Goal: Find specific page/section: Find specific page/section

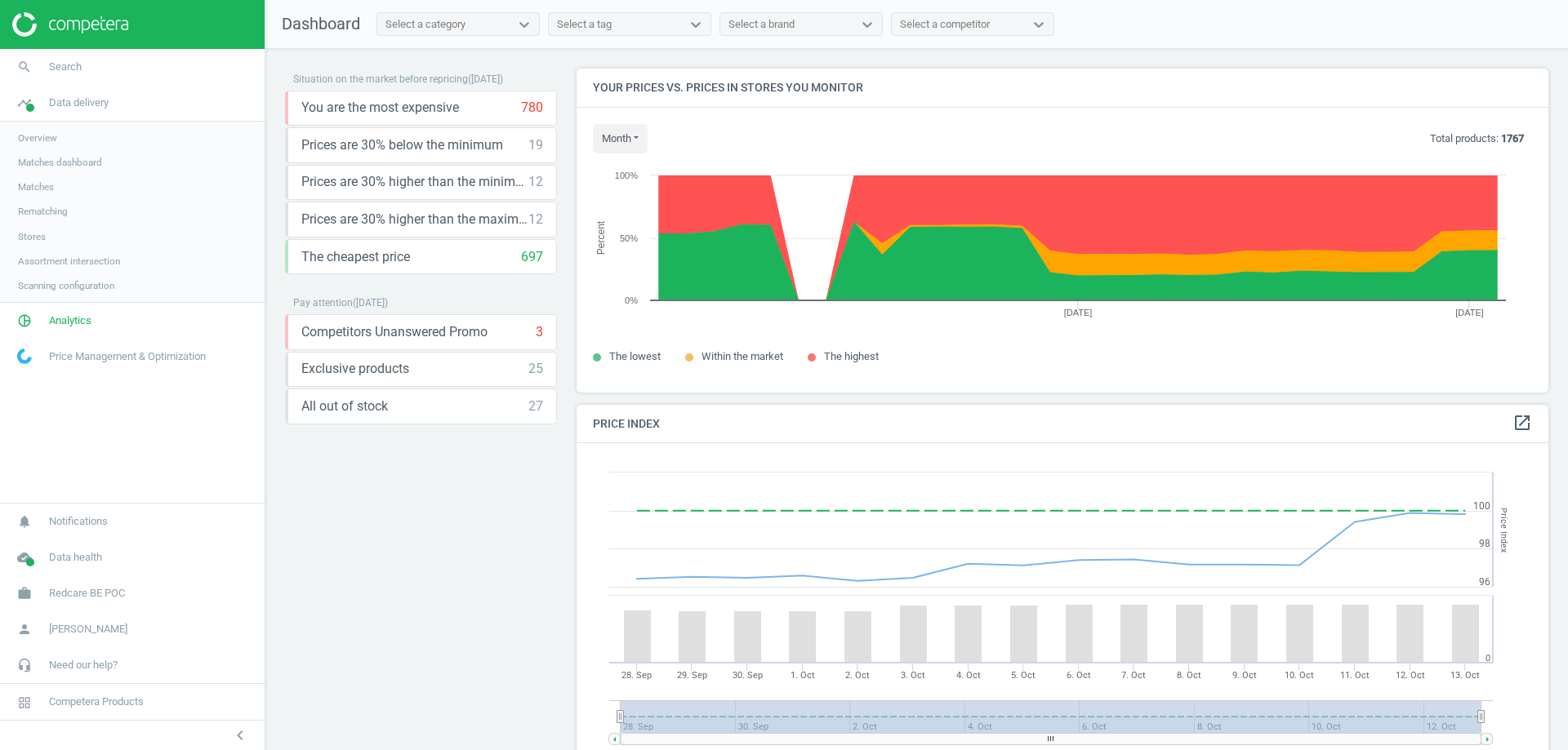
scroll to position [401, 985]
click at [25, 25] on img at bounding box center [70, 24] width 116 height 25
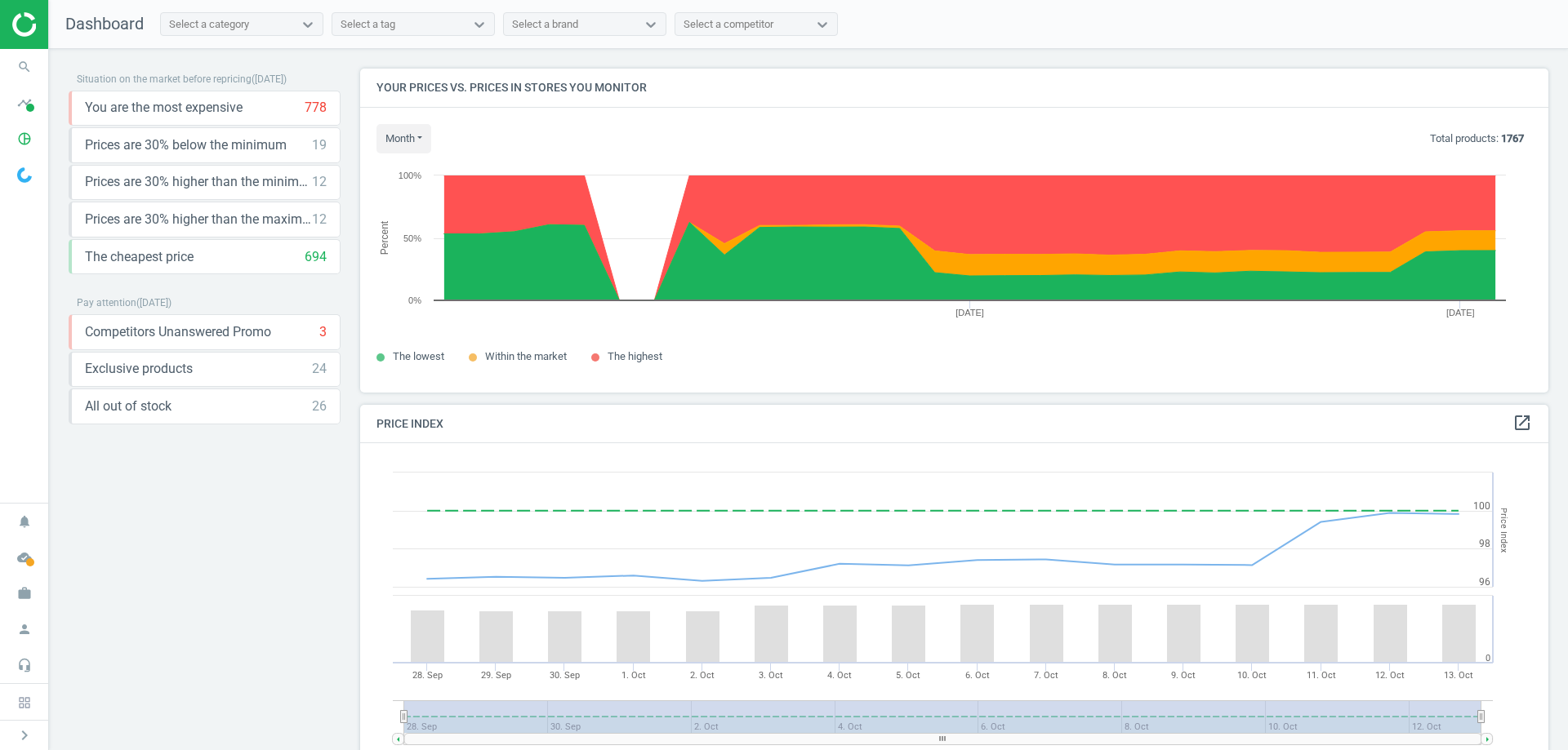
scroll to position [349, 1201]
click at [25, 170] on img at bounding box center [24, 175] width 15 height 16
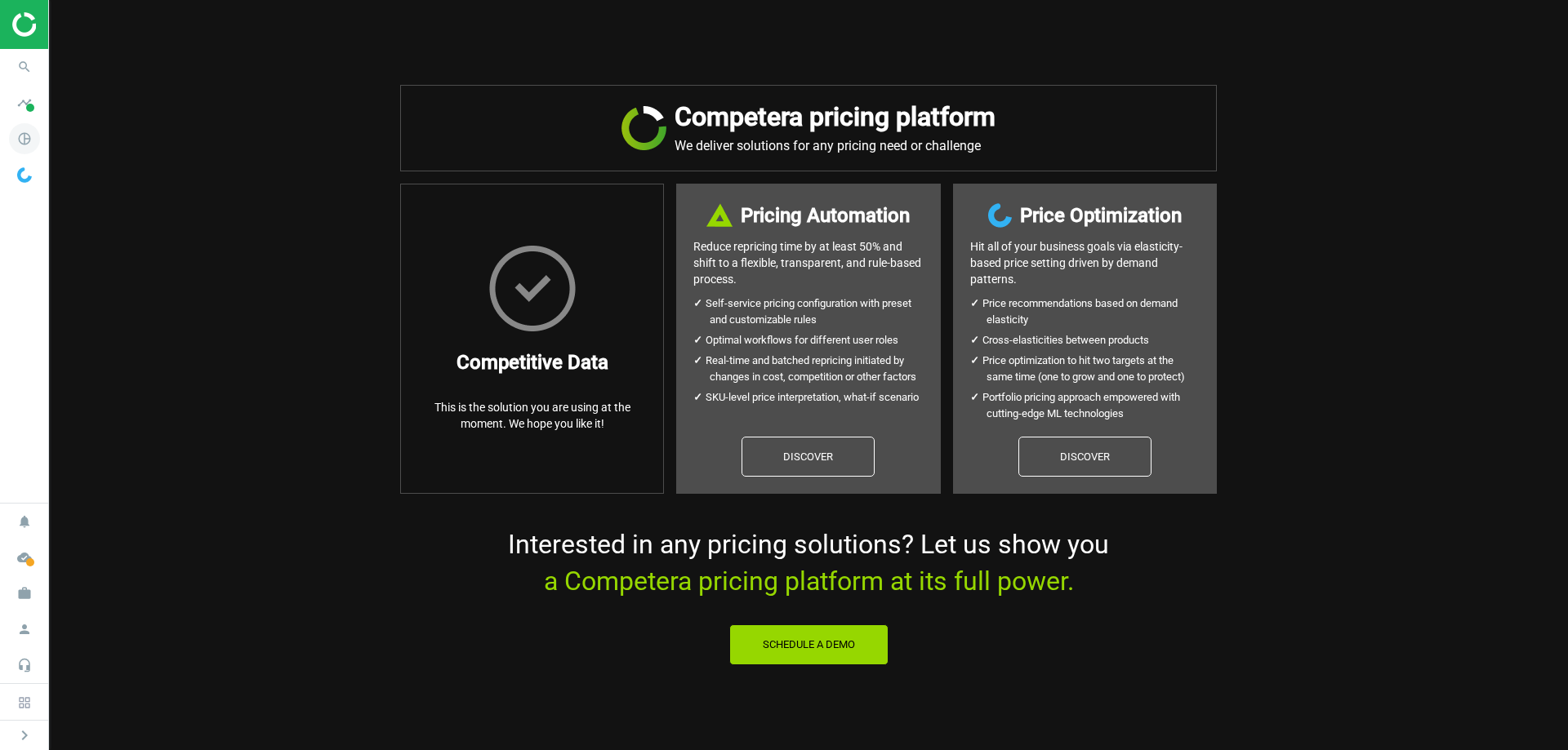
click at [28, 139] on icon "pie_chart_outlined" at bounding box center [24, 138] width 31 height 31
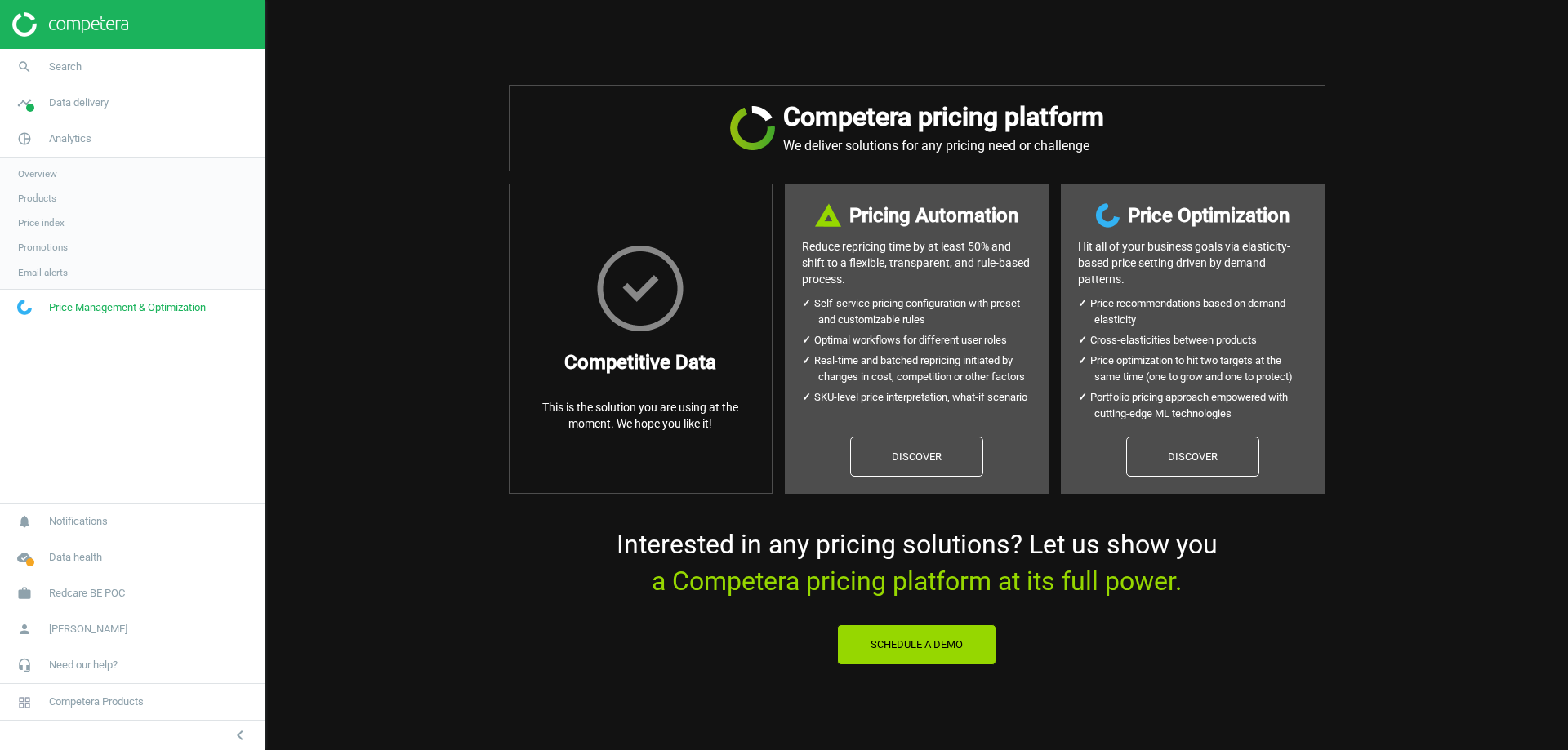
click at [29, 36] on img at bounding box center [70, 24] width 116 height 25
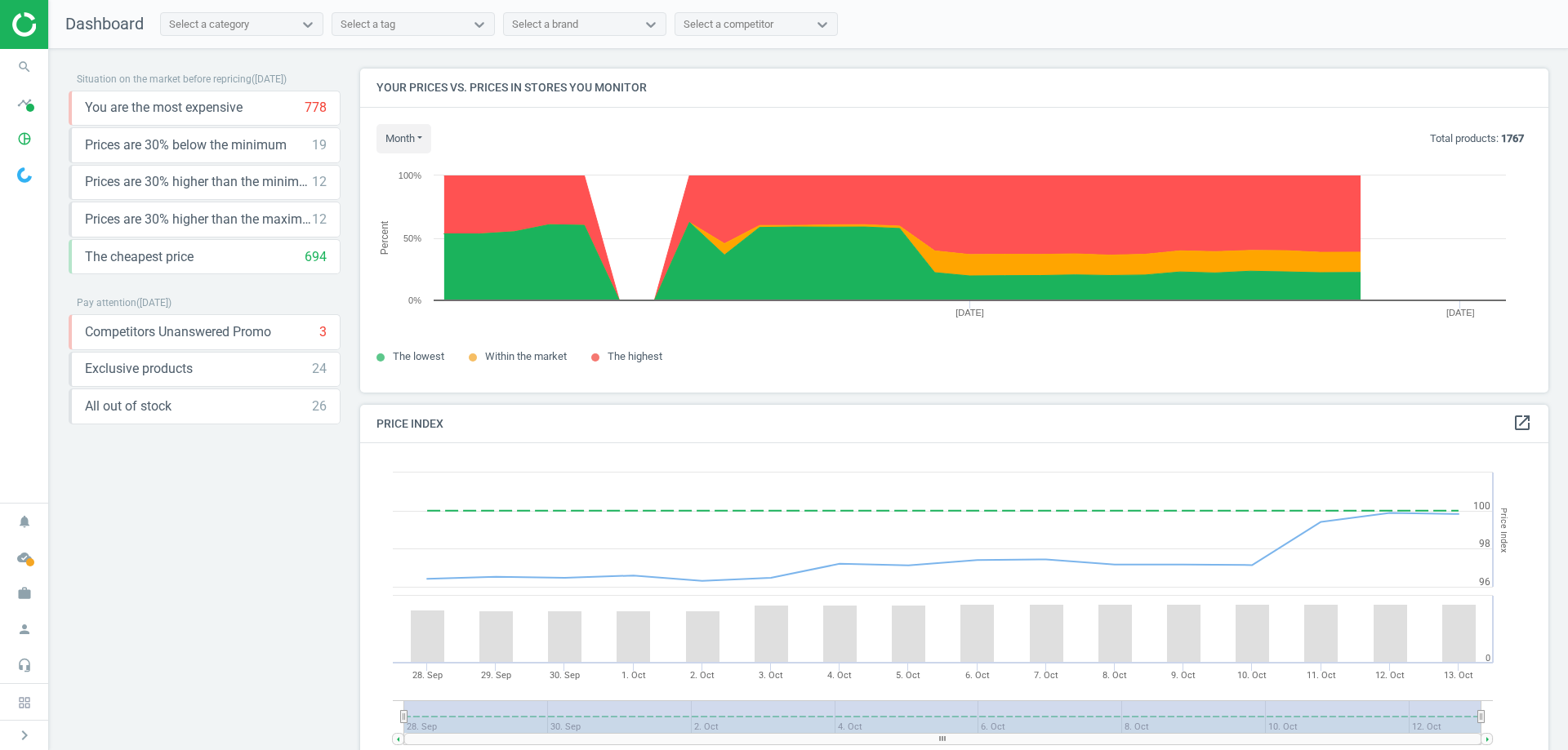
scroll to position [401, 1201]
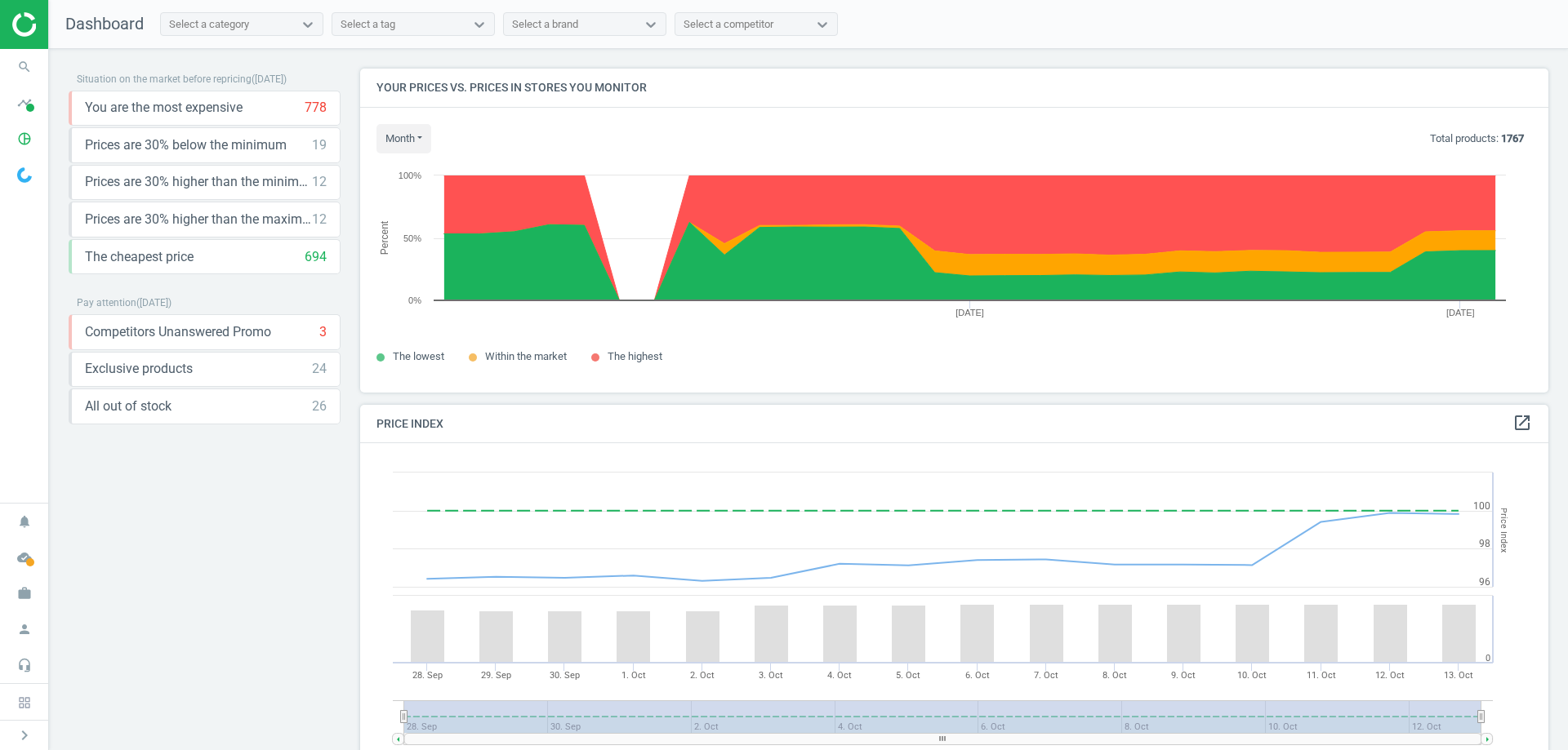
click at [24, 169] on img at bounding box center [24, 175] width 15 height 16
